Goal: Check status

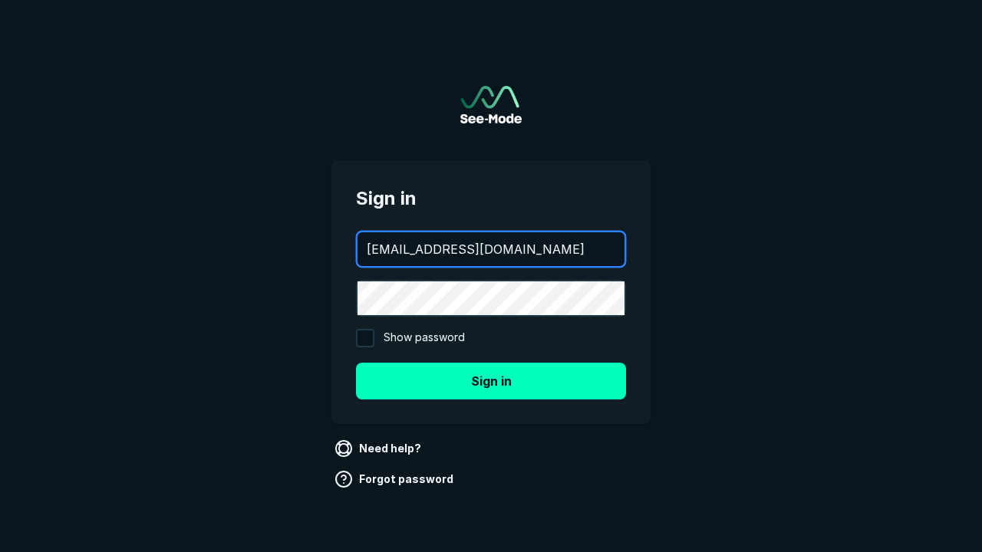
type input "aws+playwright@see-mode.com"
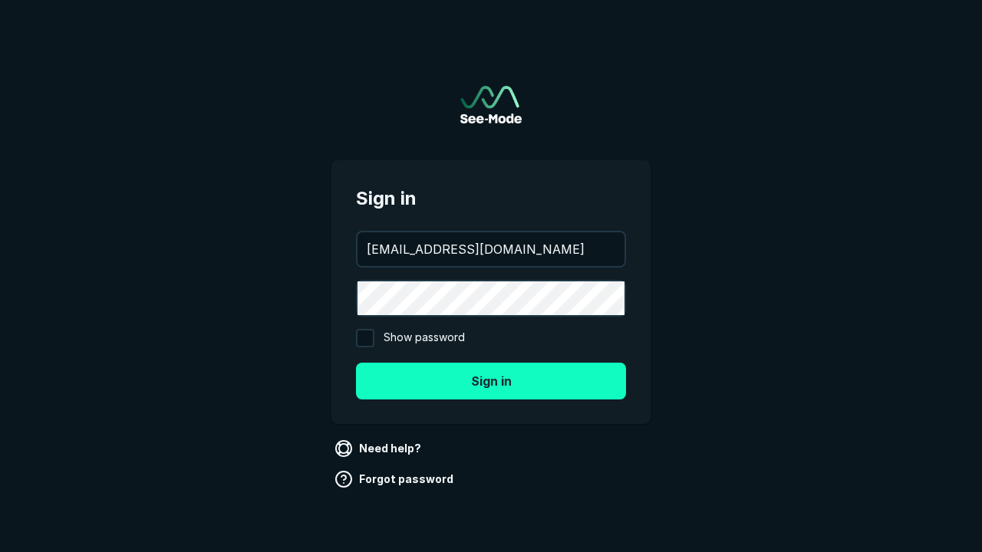
click at [491, 381] on button "Sign in" at bounding box center [491, 381] width 270 height 37
